Goal: Transaction & Acquisition: Purchase product/service

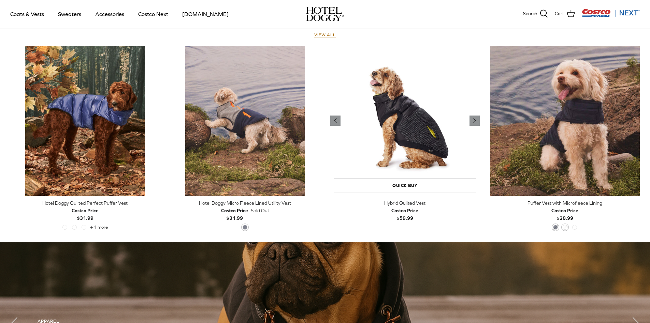
scroll to position [317, 0]
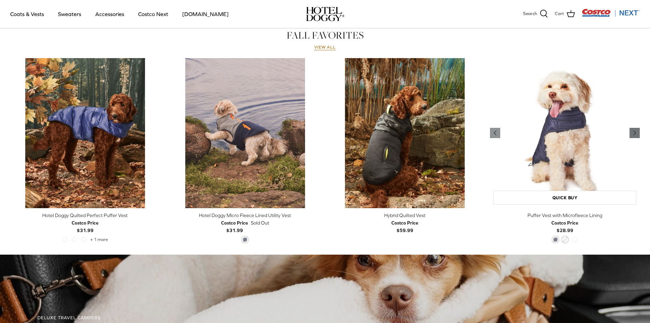
click at [634, 131] on icon "Right" at bounding box center [635, 133] width 8 height 8
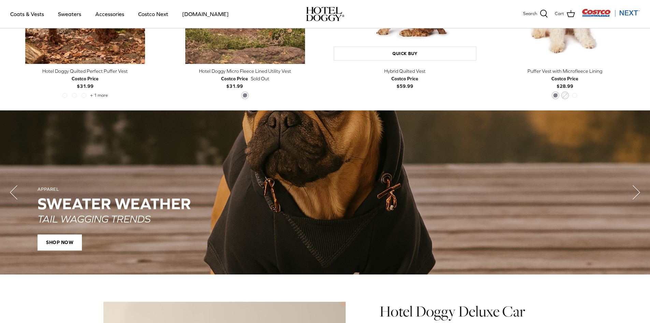
scroll to position [556, 0]
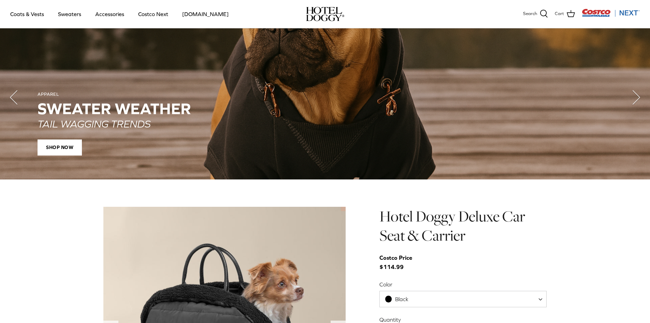
click at [336, 138] on div "APPAREL SWEATER WEATHER TAIL WAGGING TRENDS SHOP NOW" at bounding box center [325, 123] width 575 height 64
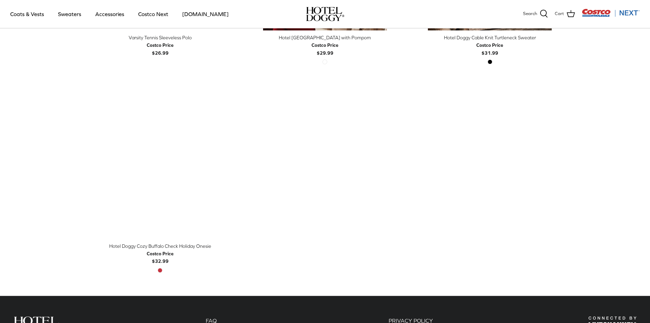
scroll to position [171, 0]
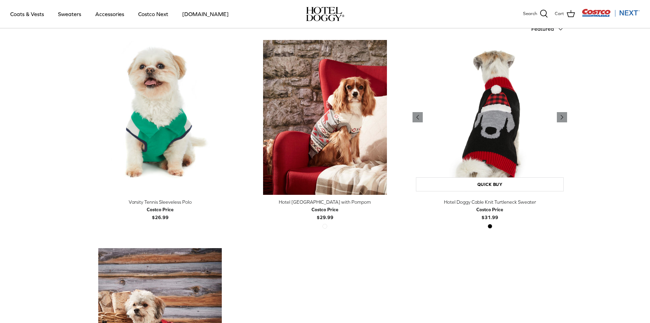
click at [488, 126] on img "Hotel Doggy Cable Knit Turtleneck Sweater" at bounding box center [490, 117] width 155 height 155
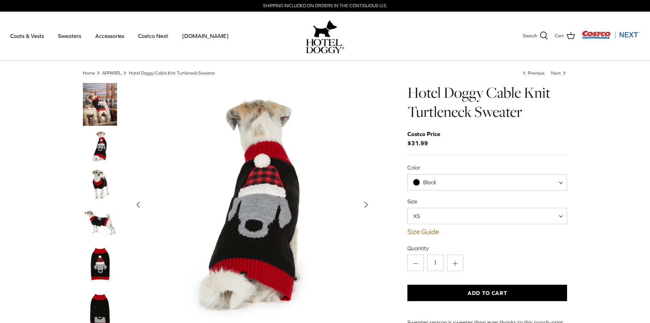
click at [101, 152] on img "Thumbnail Link" at bounding box center [100, 146] width 34 height 34
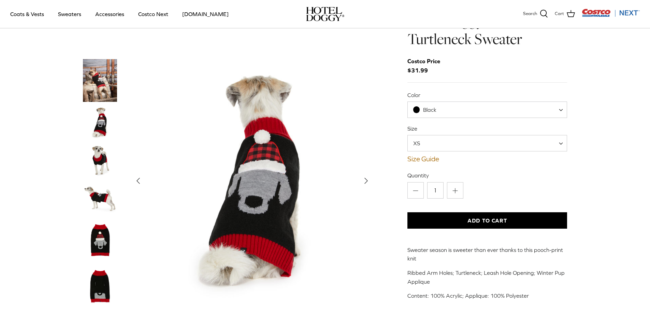
scroll to position [68, 0]
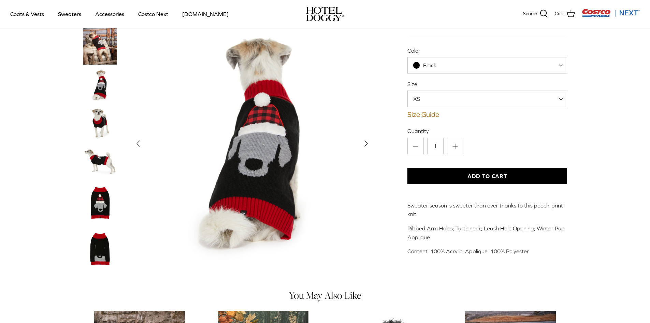
click at [98, 253] on img "Thumbnail Link" at bounding box center [100, 248] width 34 height 43
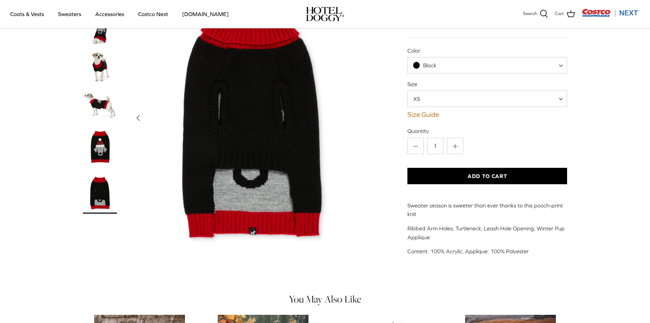
click at [103, 150] on img "Thumbnail Link" at bounding box center [100, 146] width 34 height 43
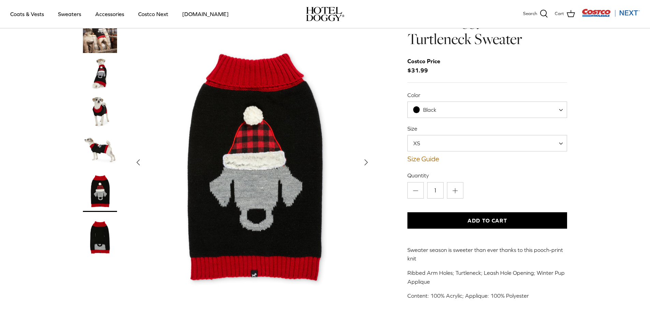
scroll to position [34, 0]
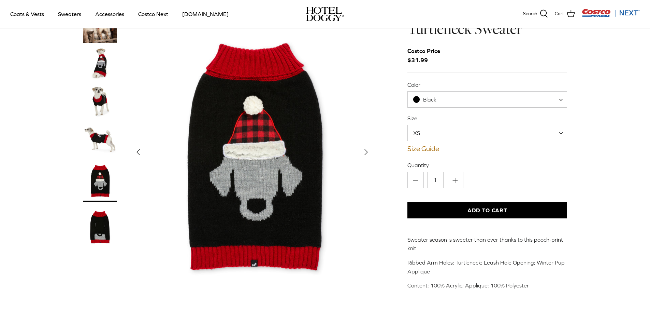
click at [99, 67] on img "Thumbnail Link" at bounding box center [100, 63] width 34 height 34
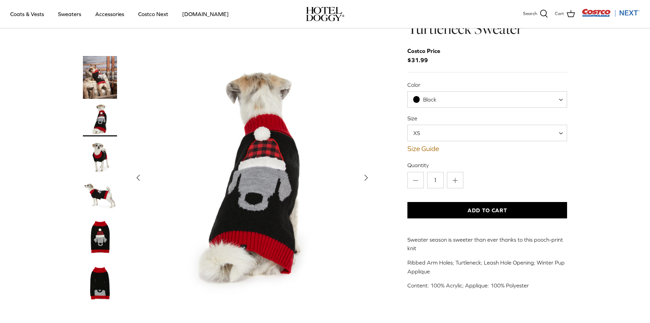
click at [565, 131] on span at bounding box center [563, 133] width 7 height 16
select select "S"
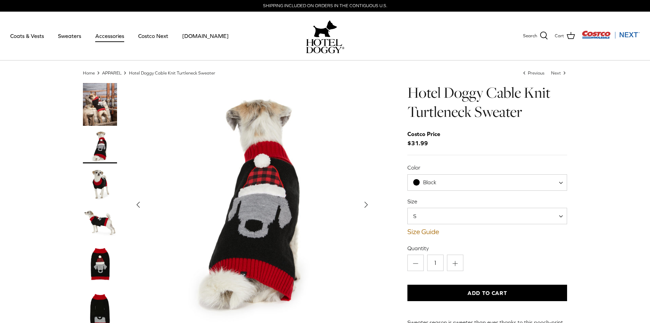
click at [111, 34] on link "Accessories" at bounding box center [109, 35] width 41 height 23
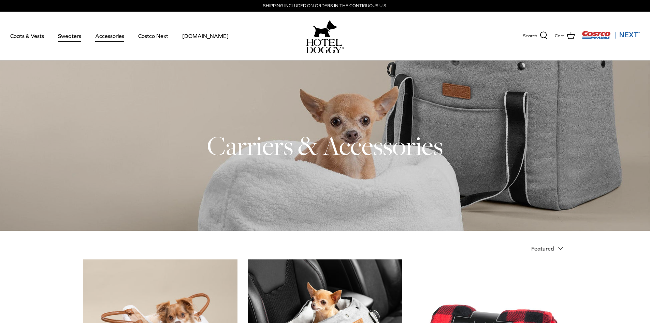
click at [79, 38] on link "Sweaters" at bounding box center [70, 35] width 36 height 23
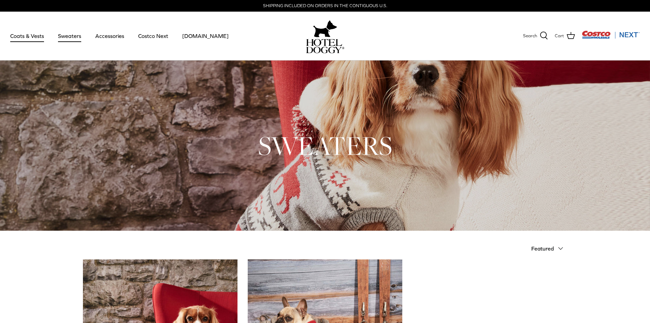
click at [24, 35] on link "Coats & Vests" at bounding box center [27, 35] width 46 height 23
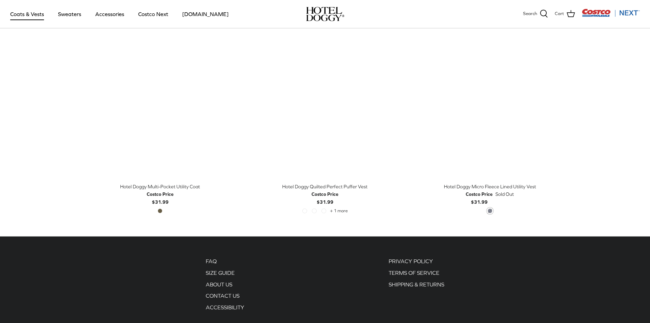
scroll to position [1491, 0]
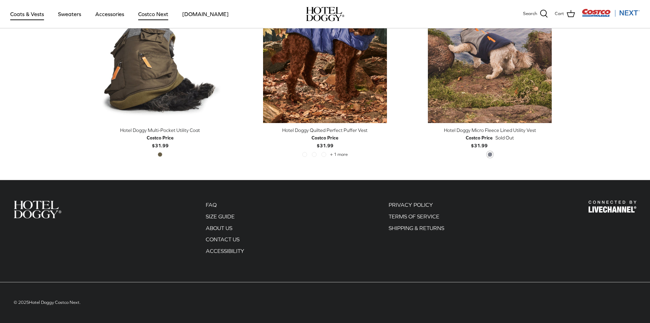
click at [147, 16] on link "Costco Next" at bounding box center [153, 13] width 42 height 23
